Goal: Transaction & Acquisition: Download file/media

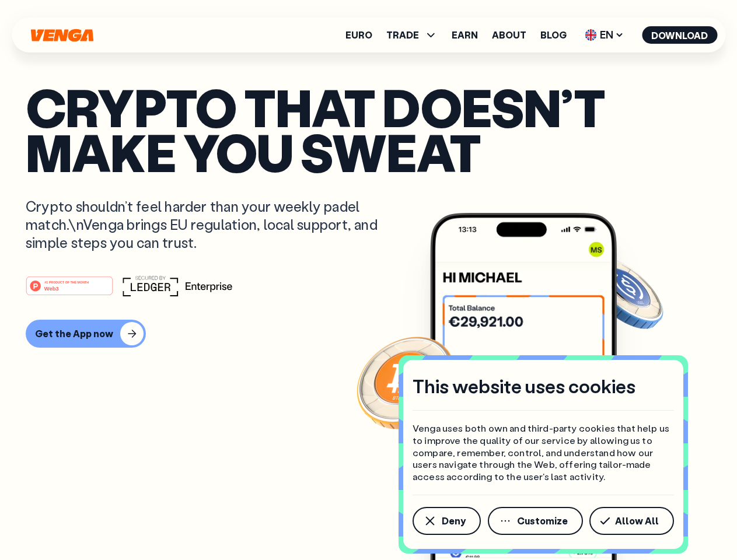
click at [368, 280] on div "#1 PRODUCT OF THE MONTH Web3" at bounding box center [369, 285] width 686 height 21
click at [446, 521] on span "Deny" at bounding box center [454, 521] width 24 height 9
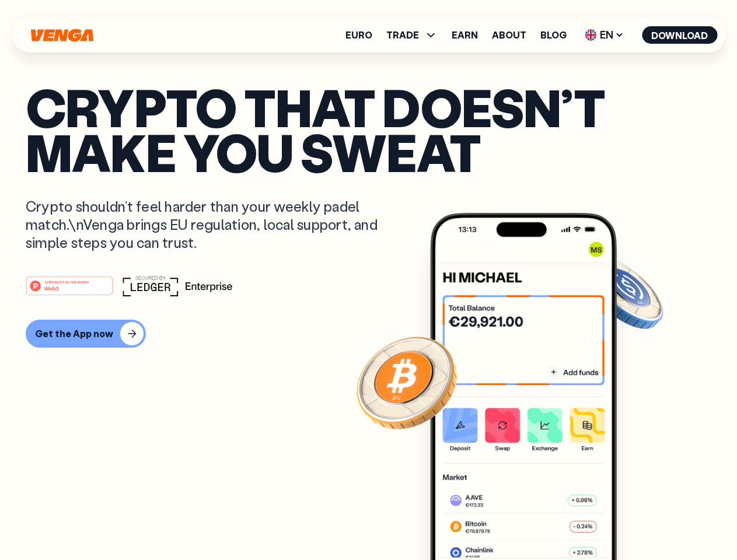
click at [536, 521] on img at bounding box center [523, 408] width 187 height 391
click at [634, 521] on article "Crypto that doesn’t make you sweat Crypto shouldn’t feel harder than your weekl…" at bounding box center [369, 304] width 686 height 438
click at [416, 35] on span "TRADE" at bounding box center [402, 34] width 33 height 9
click at [605, 35] on span "EN" at bounding box center [604, 35] width 47 height 19
click at [680, 35] on button "Download" at bounding box center [679, 35] width 75 height 18
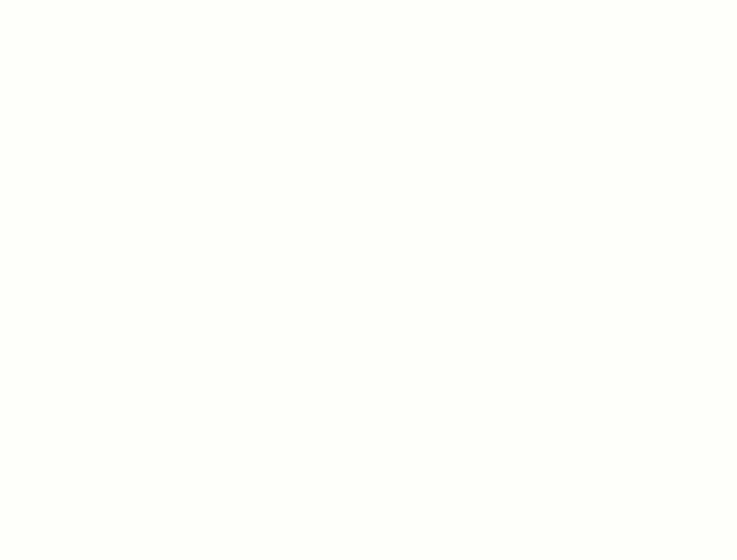
click at [368, 0] on html "This website uses cookies Venga uses both own and third-party cookies that help…" at bounding box center [368, 0] width 737 height 0
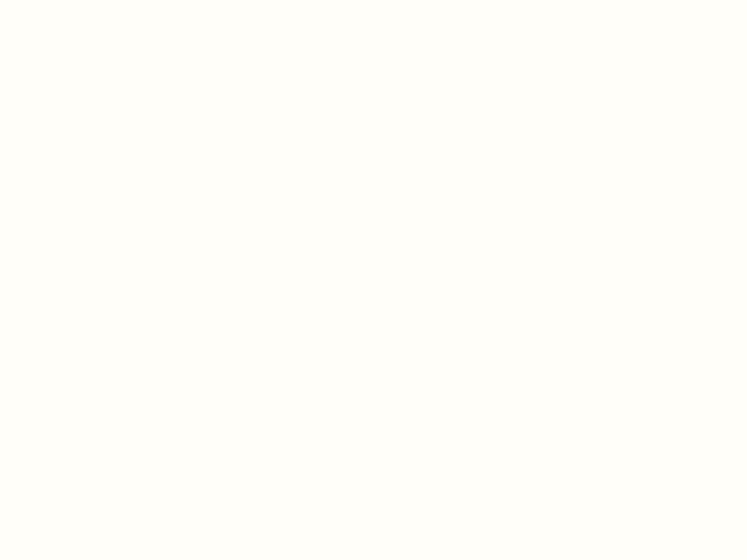
click at [84, 0] on html "This website uses cookies Venga uses both own and third-party cookies that help…" at bounding box center [373, 0] width 747 height 0
click at [71, 0] on html "This website uses cookies Venga uses both own and third-party cookies that help…" at bounding box center [373, 0] width 747 height 0
